Goal: Task Accomplishment & Management: Manage account settings

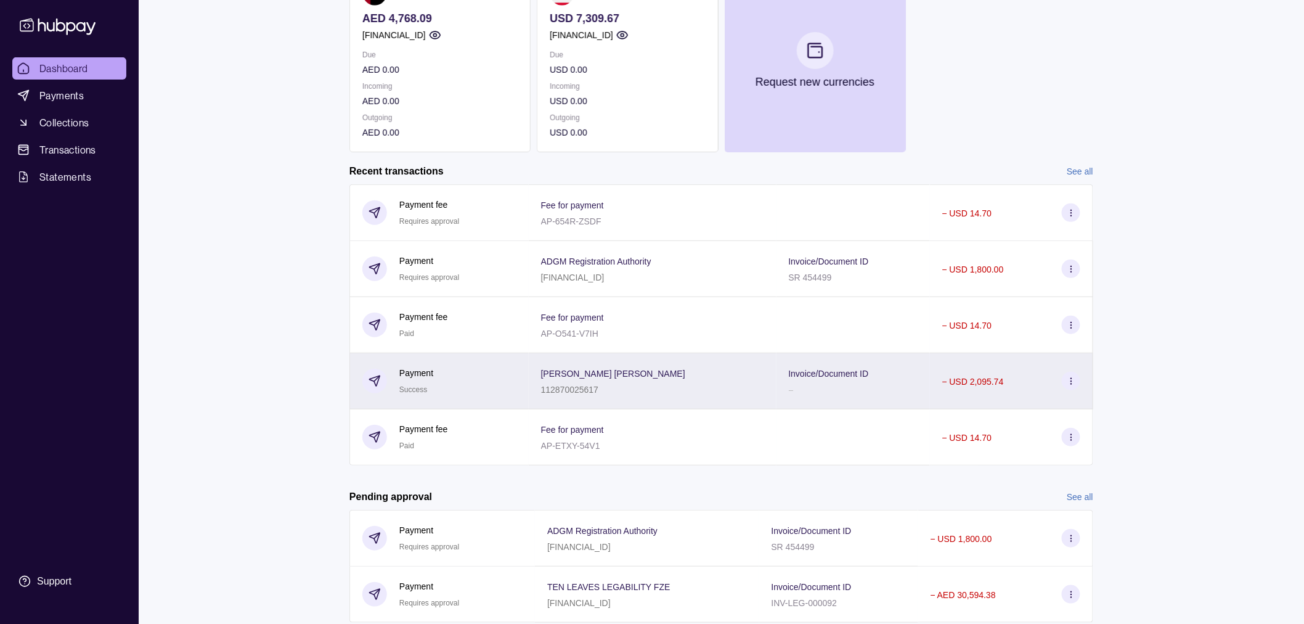
scroll to position [192, 0]
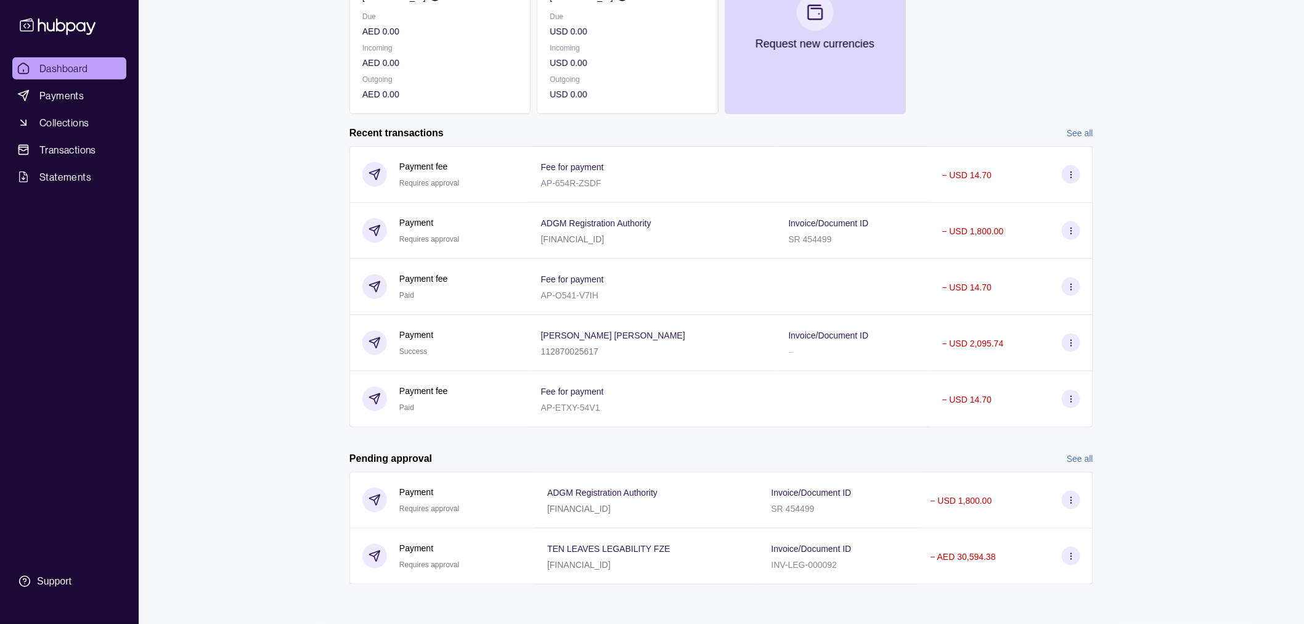
click at [1077, 130] on link "See all" at bounding box center [1080, 133] width 26 height 14
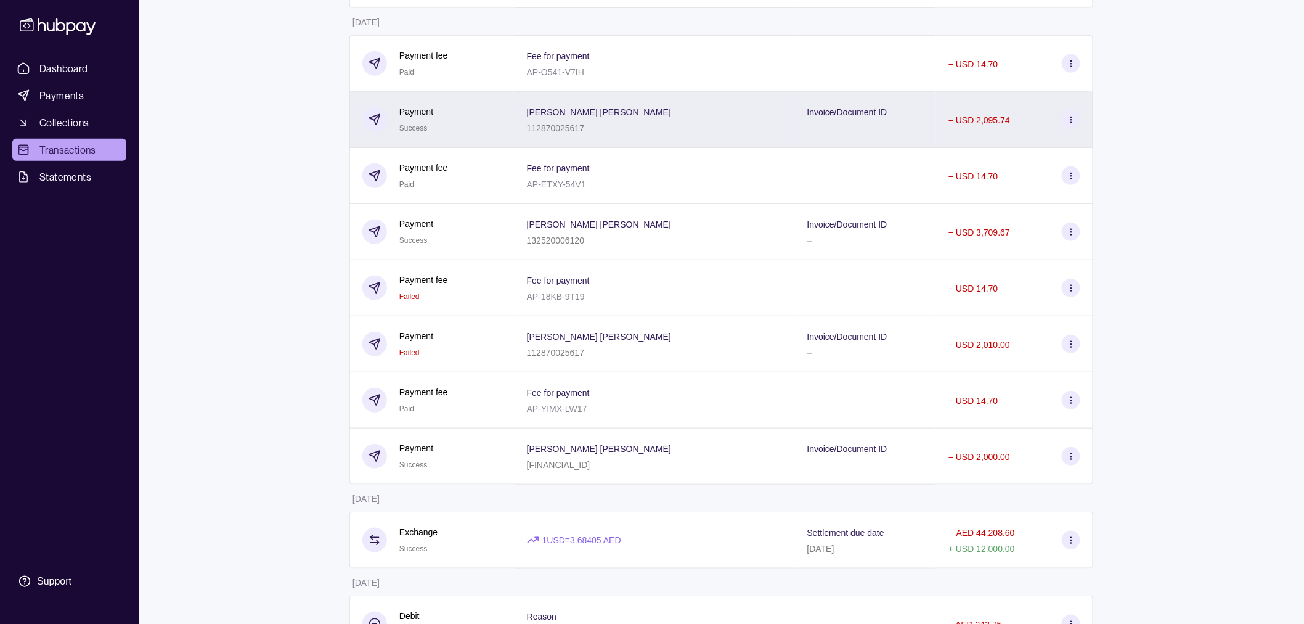
scroll to position [274, 0]
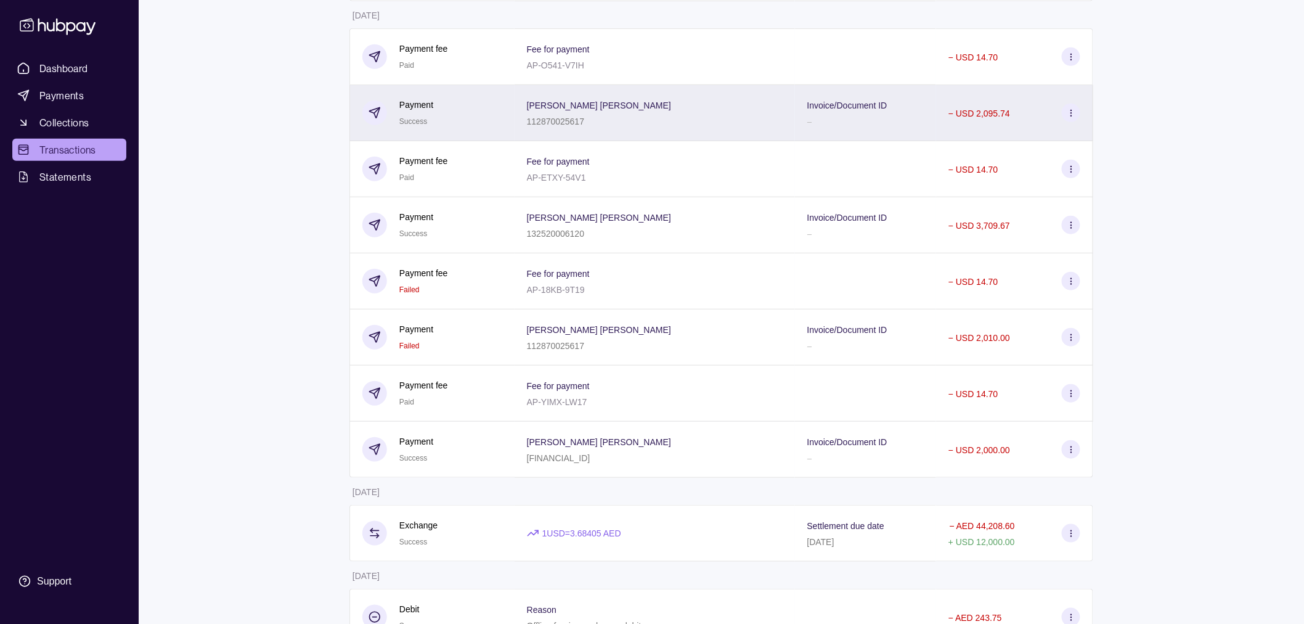
click at [809, 126] on p "–" at bounding box center [809, 121] width 5 height 10
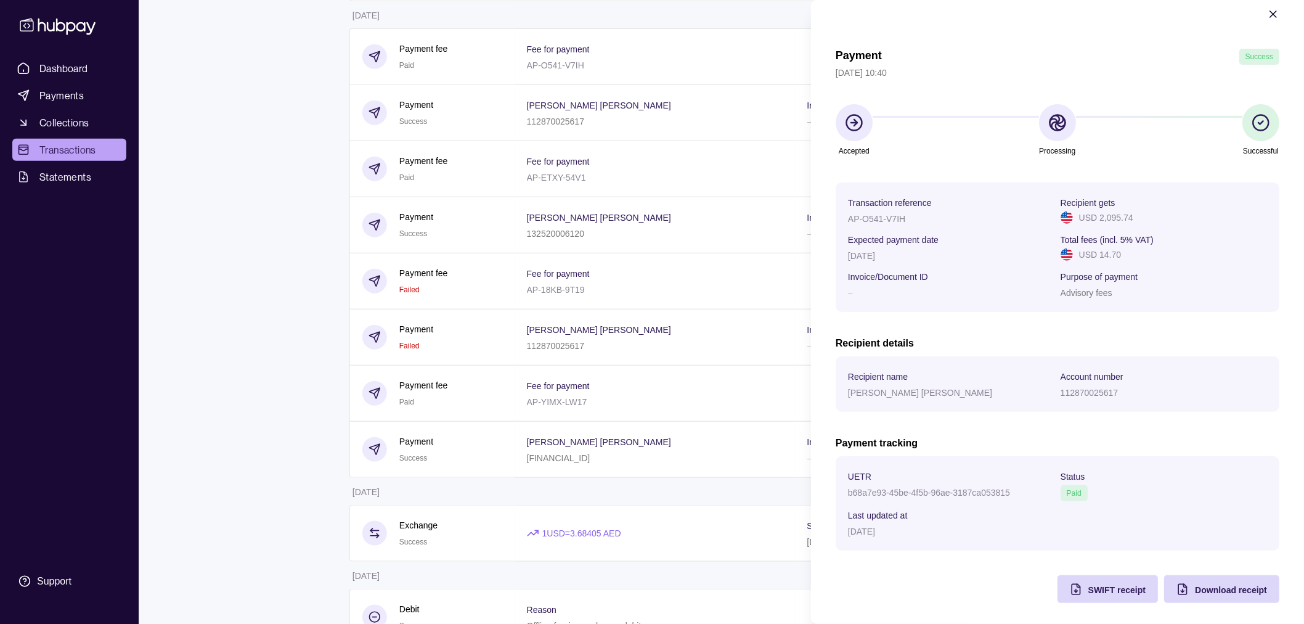
scroll to position [22, 0]
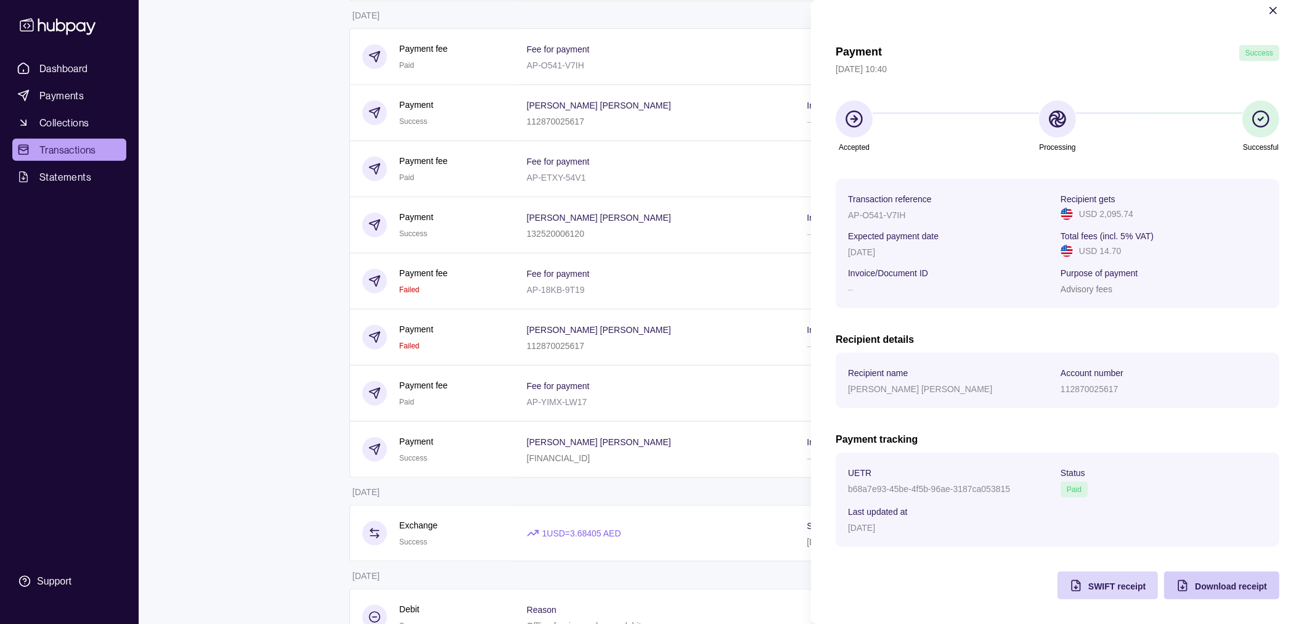
click at [1205, 583] on span "Download receipt" at bounding box center [1231, 586] width 72 height 10
click at [224, 306] on html "Dashboard Payments Collections Transactions Statements Support P Hello, [PERSON…" at bounding box center [652, 436] width 1304 height 1420
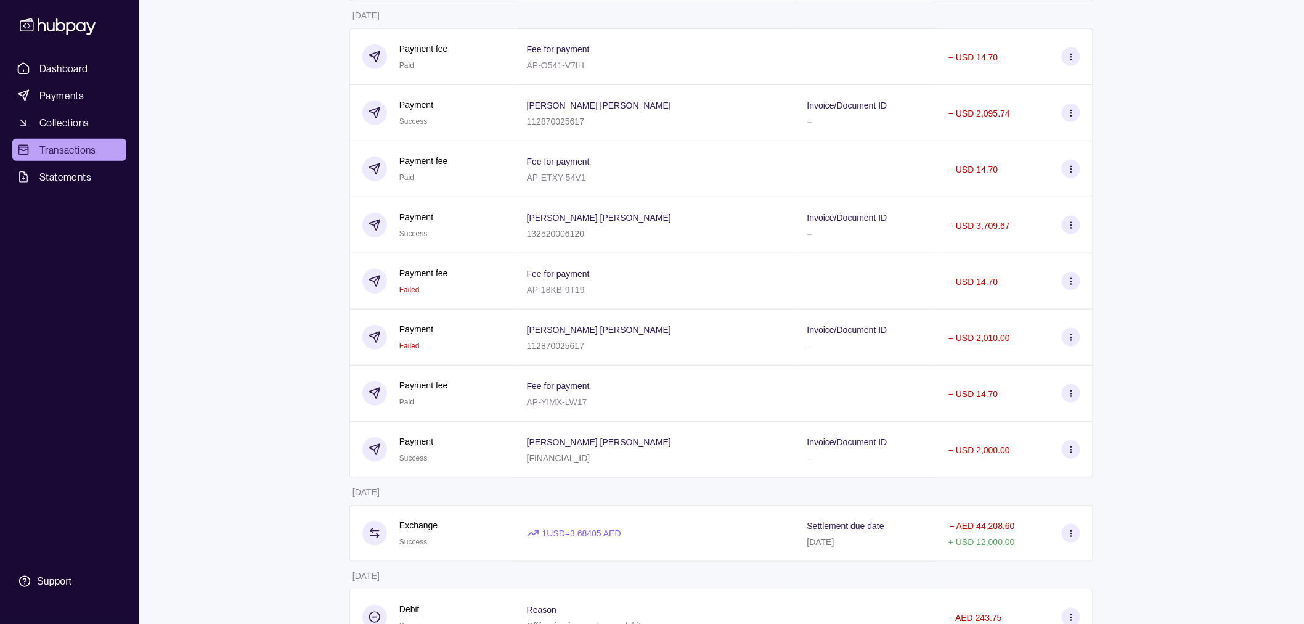
click at [627, 214] on p "[PERSON_NAME] [PERSON_NAME]" at bounding box center [599, 218] width 144 height 10
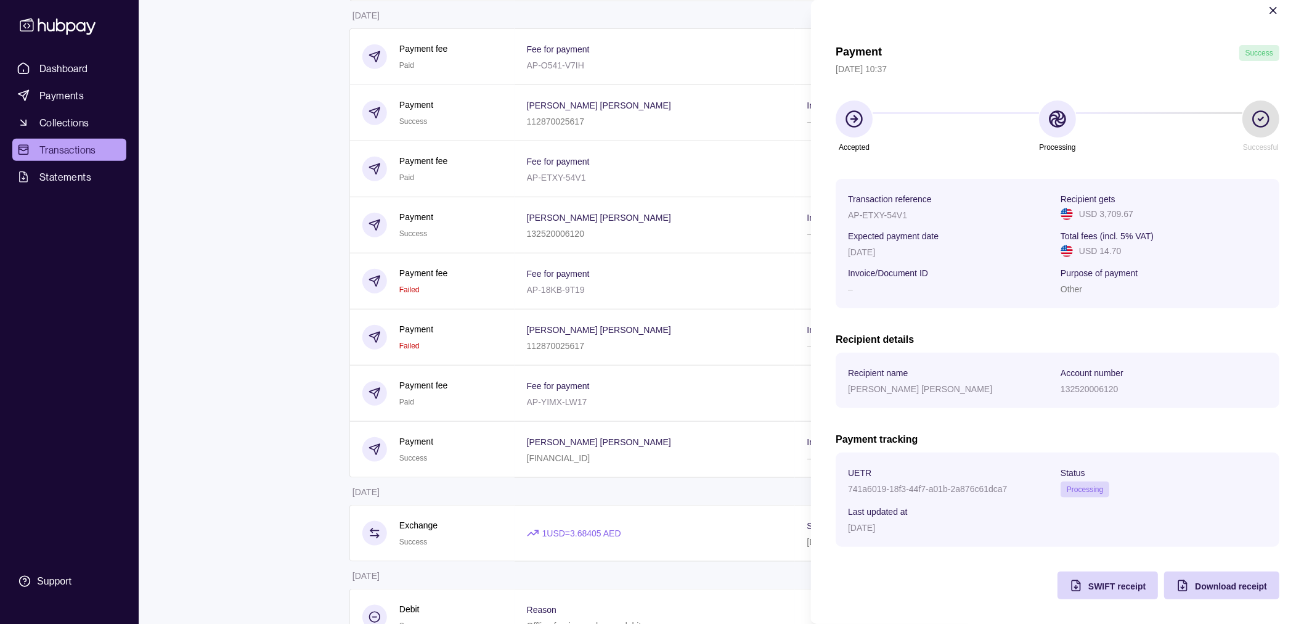
click at [1267, 12] on icon "button" at bounding box center [1273, 10] width 12 height 12
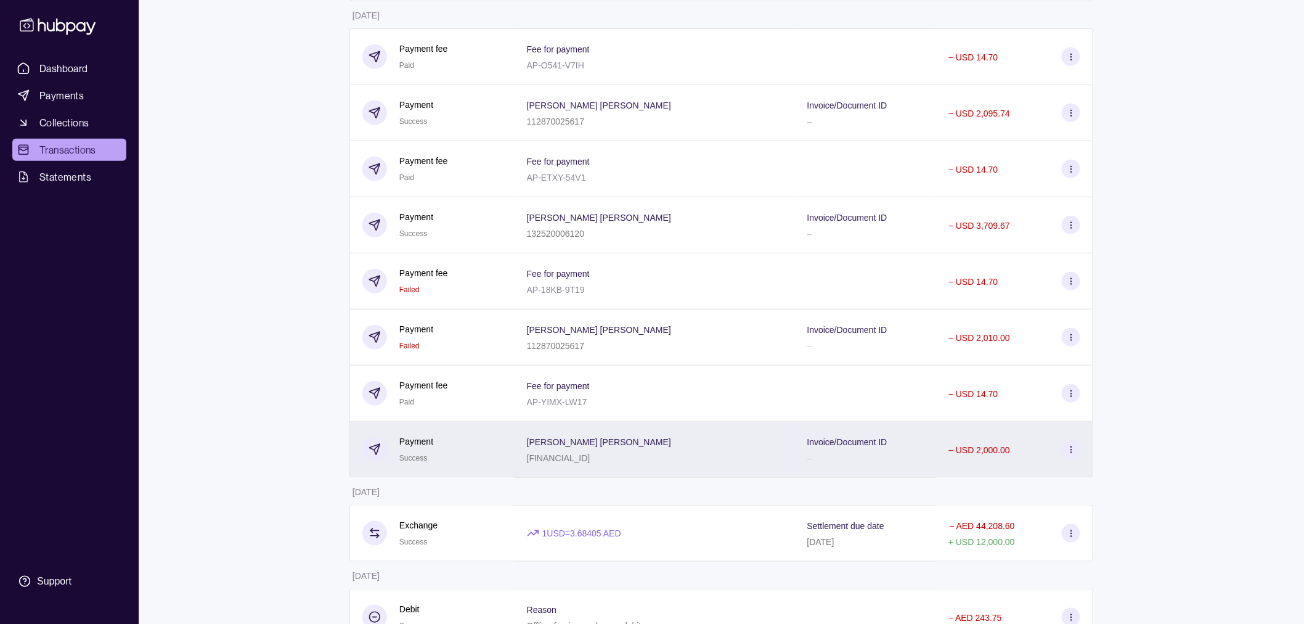
click at [707, 442] on div "[PERSON_NAME] [PERSON_NAME] [FINANCIAL_ID]" at bounding box center [655, 449] width 256 height 31
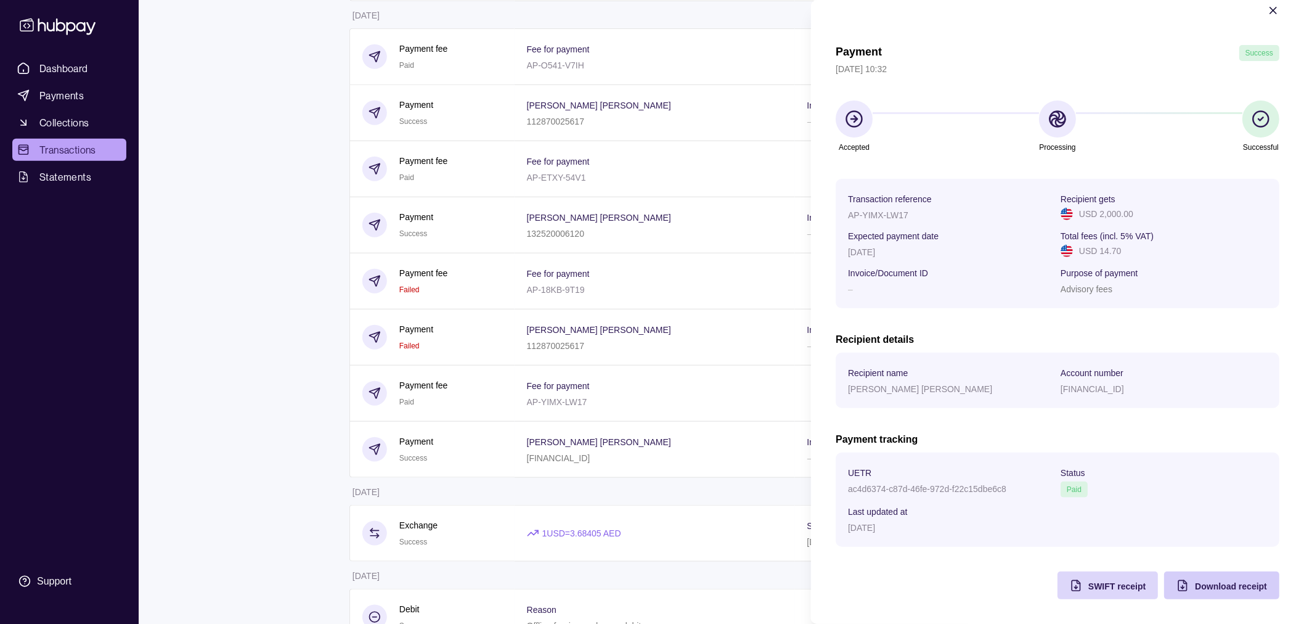
click at [1233, 590] on div "Download receipt" at bounding box center [1231, 585] width 72 height 15
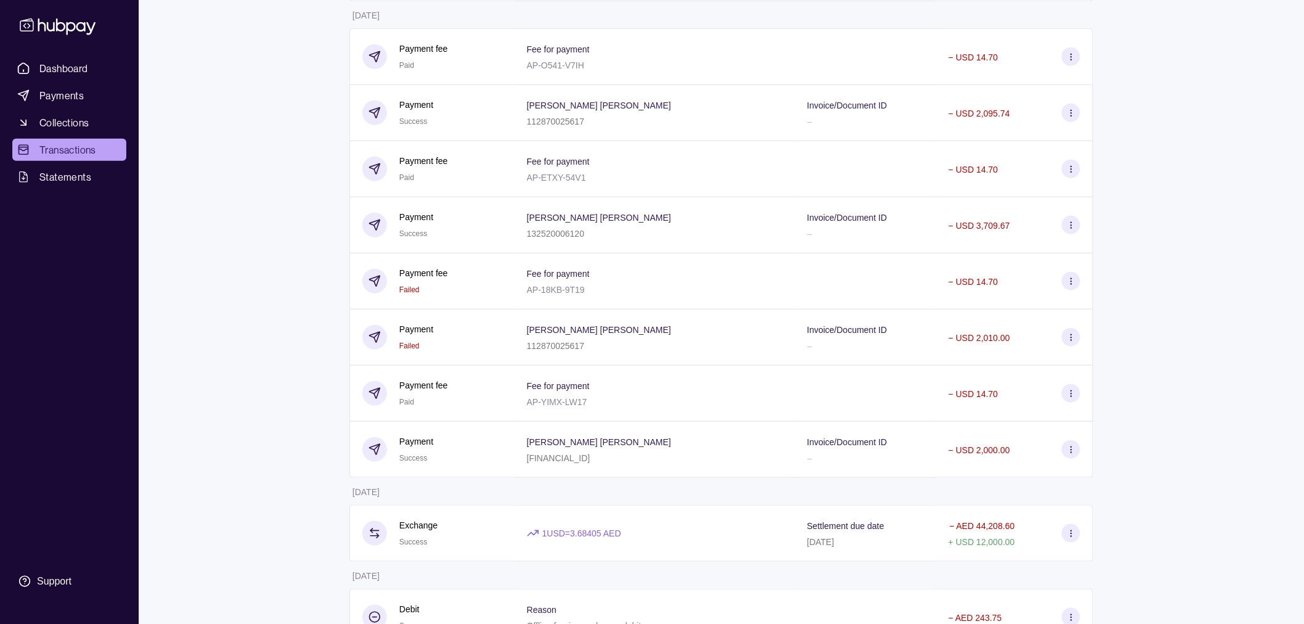
click at [276, 182] on html "Dashboard Payments Collections Transactions Statements Support P Hello, [PERSON…" at bounding box center [652, 436] width 1304 height 1420
click at [68, 150] on span "Transactions" at bounding box center [67, 149] width 57 height 15
